Goal: Information Seeking & Learning: Find specific fact

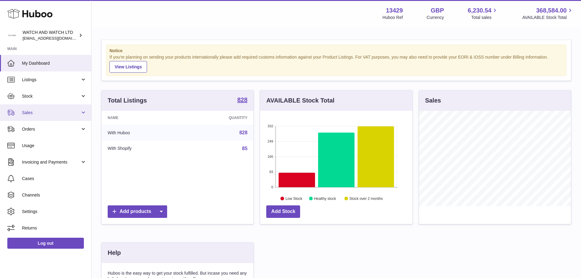
scroll to position [95, 152]
click at [46, 114] on span "Sales" at bounding box center [51, 113] width 58 height 6
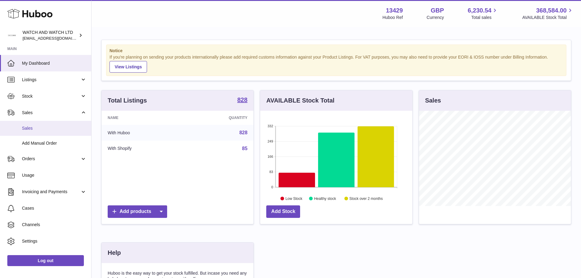
click at [45, 129] on span "Sales" at bounding box center [54, 128] width 65 height 6
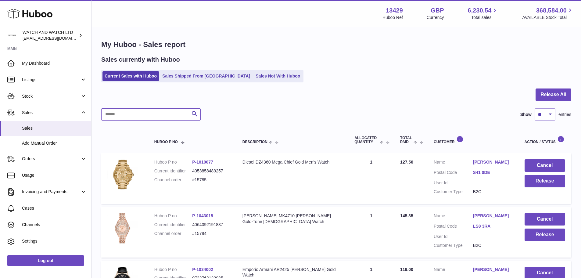
click at [154, 116] on input "text" at bounding box center [150, 114] width 99 height 12
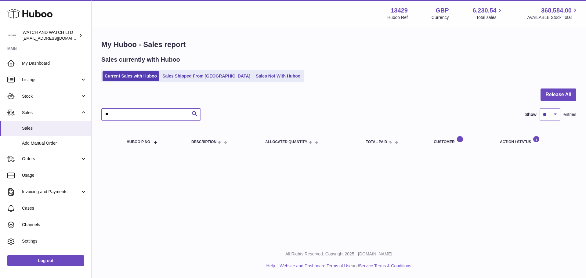
type input "*"
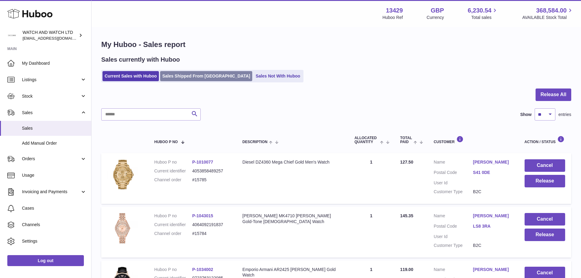
click at [175, 76] on link "Sales Shipped From [GEOGRAPHIC_DATA]" at bounding box center [206, 76] width 92 height 10
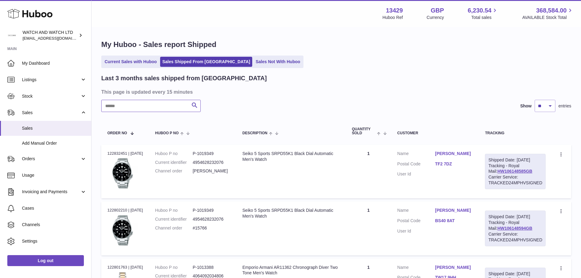
click at [162, 111] on input "text" at bounding box center [150, 106] width 99 height 12
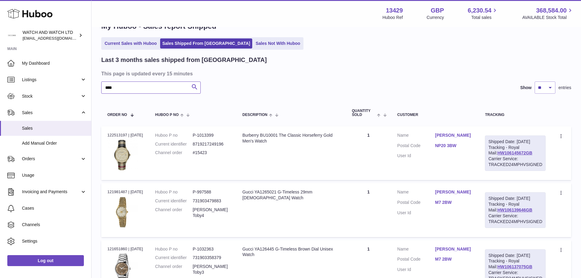
scroll to position [16, 0]
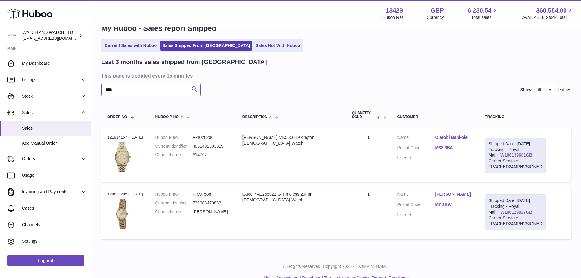
drag, startPoint x: 132, startPoint y: 91, endPoint x: 112, endPoint y: 92, distance: 20.2
click at [112, 92] on input "****" at bounding box center [150, 90] width 99 height 12
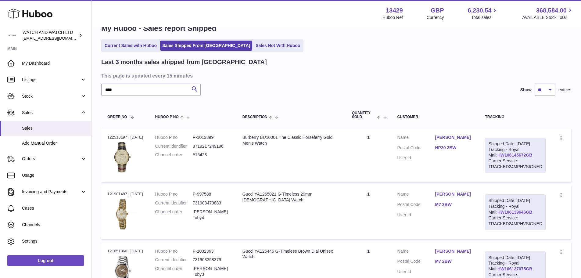
click at [280, 87] on div "**** Search Show ** ** ** entries" at bounding box center [336, 90] width 470 height 12
click at [290, 89] on div "**** Search Show ** ** ** entries" at bounding box center [336, 90] width 470 height 12
click at [267, 88] on div "**** Search Show ** ** ** entries" at bounding box center [336, 90] width 470 height 12
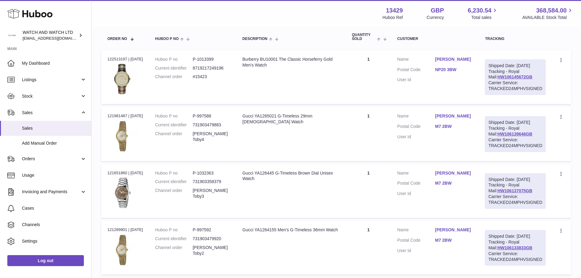
scroll to position [108, 0]
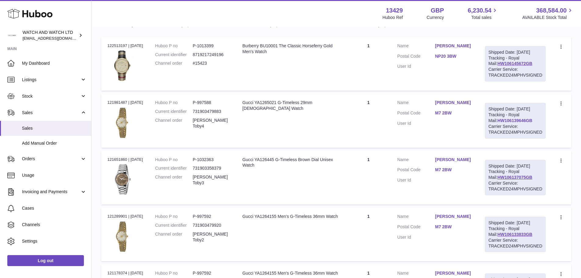
click at [501, 123] on link "HW106139646GB" at bounding box center [514, 120] width 35 height 5
drag, startPoint x: 438, startPoint y: 124, endPoint x: 456, endPoint y: 124, distance: 18.3
click at [456, 124] on dl "Customer Name Toby Toby Postal Code M7 2BW User Id" at bounding box center [435, 115] width 76 height 30
copy link "M7 2BW"
click at [297, 74] on td "Description Burberry BU10001 The Classic Horseferry Gold Men's Watch" at bounding box center [291, 64] width 110 height 54
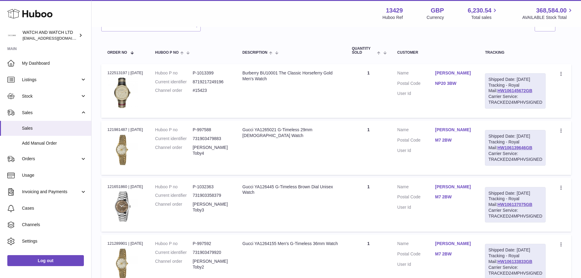
scroll to position [77, 0]
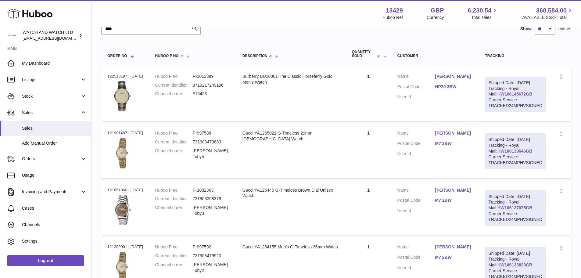
click at [305, 121] on td "Description Burberry BU10001 The Classic Horseferry Gold Men's Watch" at bounding box center [291, 94] width 110 height 54
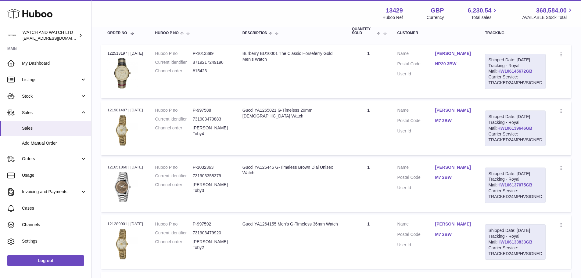
scroll to position [47, 0]
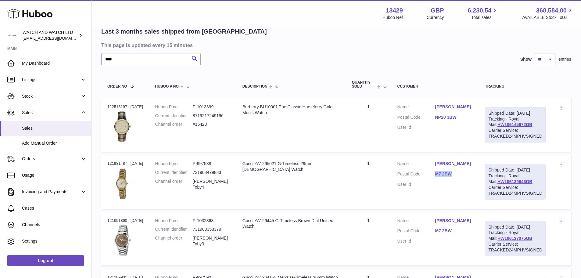
drag, startPoint x: 438, startPoint y: 183, endPoint x: 454, endPoint y: 184, distance: 16.2
click at [454, 178] on dd "M7 2BW" at bounding box center [454, 174] width 38 height 7
copy link "M7 2BW"
drag, startPoint x: 157, startPoint y: 65, endPoint x: 106, endPoint y: 64, distance: 51.2
click at [106, 64] on input "****" at bounding box center [150, 59] width 99 height 12
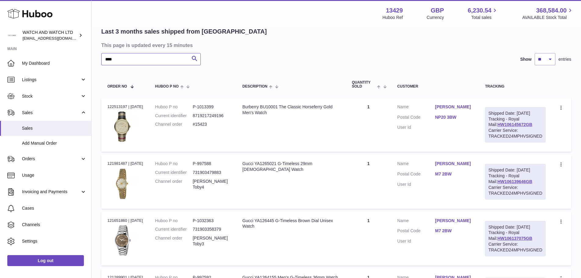
paste input "**"
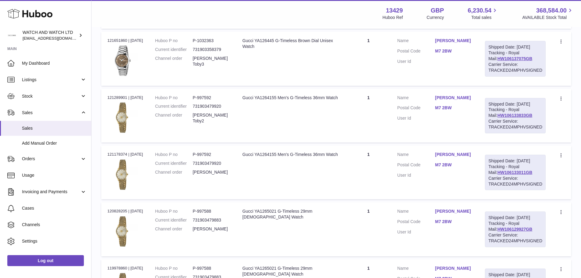
scroll to position [108, 0]
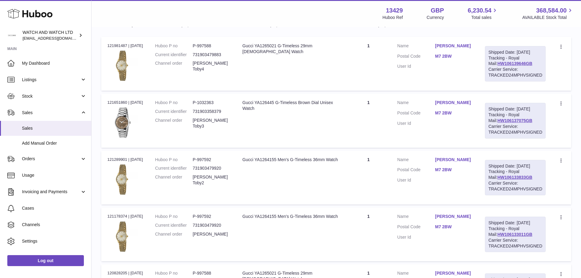
type input "******"
click at [271, 111] on div "Gucci YA126445 G-Timeless Brown Dial Unisex Watch" at bounding box center [290, 106] width 97 height 12
click at [293, 119] on td "Description Gucci YA126445 G-Timeless Brown Dial Unisex Watch" at bounding box center [291, 121] width 110 height 54
click at [320, 124] on td "Description Gucci YA126445 G-Timeless Brown Dial Unisex Watch" at bounding box center [291, 121] width 110 height 54
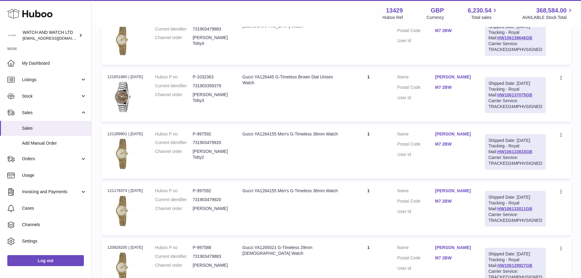
scroll to position [77, 0]
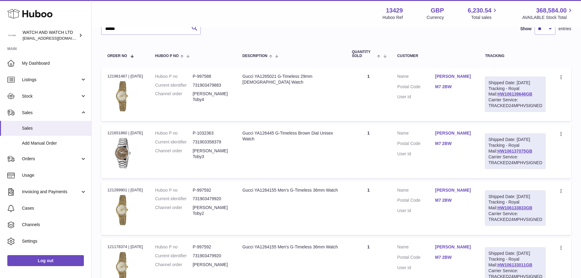
click at [285, 97] on td "Description Gucci YA1265021 G-Timeless 29mm Ladies Watch" at bounding box center [291, 94] width 110 height 54
click at [298, 160] on td "Description Gucci YA126445 G-Timeless Brown Dial Unisex Watch" at bounding box center [291, 151] width 110 height 54
drag, startPoint x: 298, startPoint y: 160, endPoint x: 238, endPoint y: 161, distance: 59.5
click at [236, 161] on td "Huboo P no P-1032363 Current identifier 731903358379 Channel order Toby Toby3" at bounding box center [192, 151] width 87 height 54
click at [257, 136] on div "Gucci YA126445 G-Timeless Brown Dial Unisex Watch" at bounding box center [290, 136] width 97 height 12
